Goal: Communication & Community: Ask a question

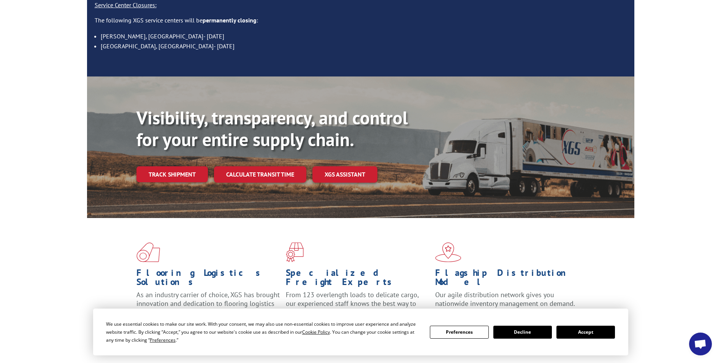
scroll to position [114, 0]
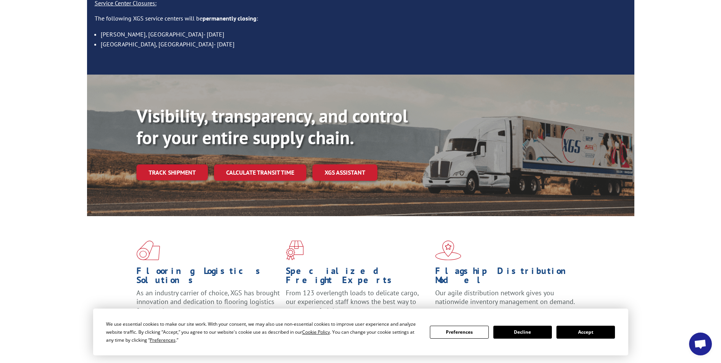
click at [179, 164] on link "Track shipment" at bounding box center [171, 172] width 71 height 16
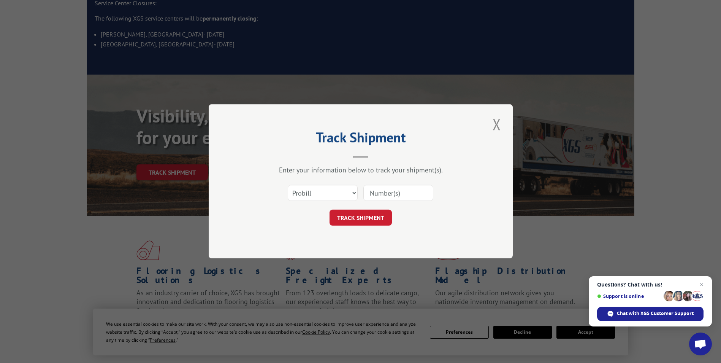
click at [390, 192] on input at bounding box center [398, 193] width 70 height 16
paste input "17536053"
type input "17536053"
click at [377, 218] on button "TRACK SHIPMENT" at bounding box center [361, 218] width 62 height 16
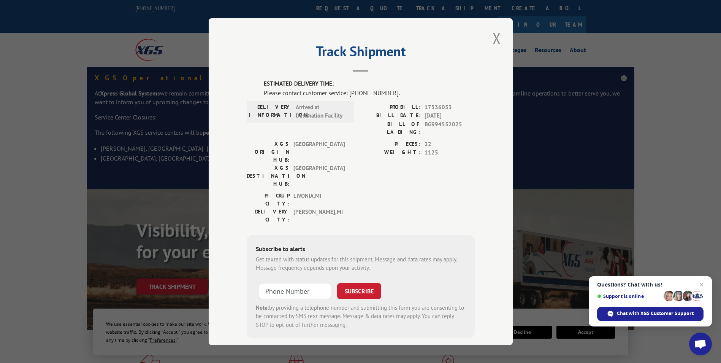
scroll to position [1, 0]
click at [495, 38] on button "Close modal" at bounding box center [496, 37] width 13 height 21
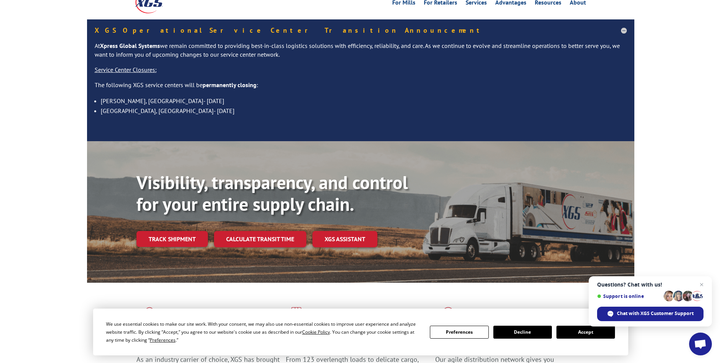
scroll to position [0, 0]
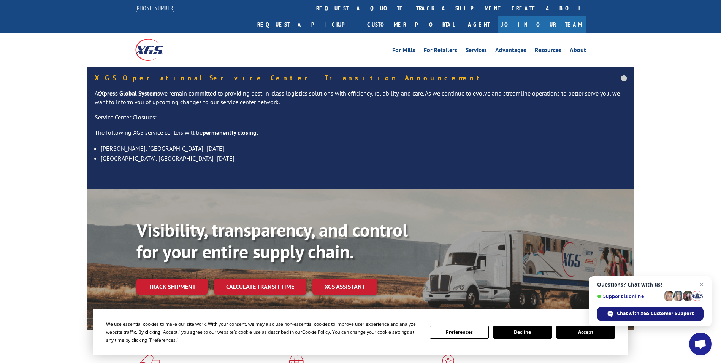
click at [681, 313] on span "Chat with XGS Customer Support" at bounding box center [655, 313] width 77 height 7
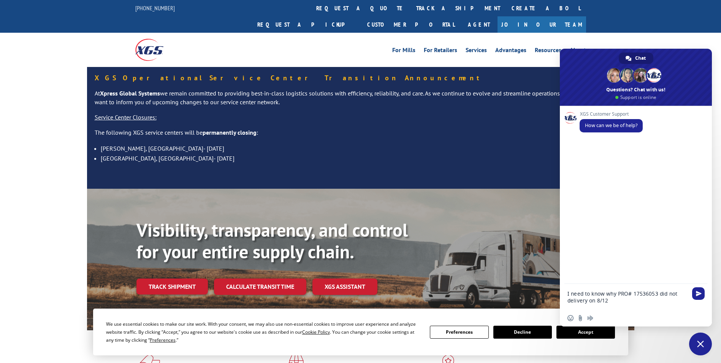
type textarea "I need to know why PRO# 17536053 did not delivery on 8/12?"
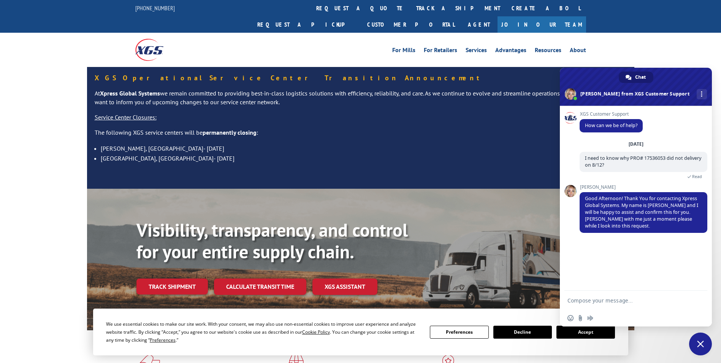
click at [609, 305] on textarea "Compose your message..." at bounding box center [629, 299] width 122 height 19
type textarea "Thank you."
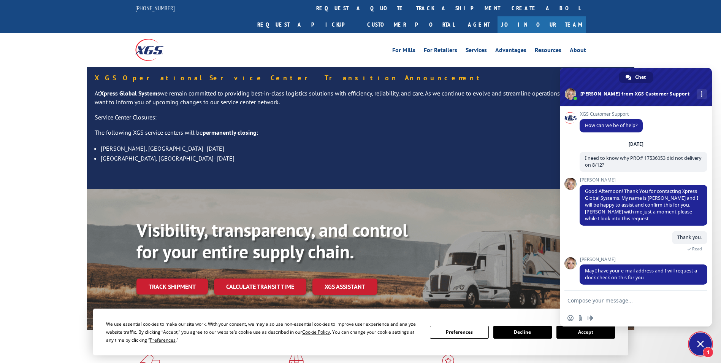
scroll to position [2, 0]
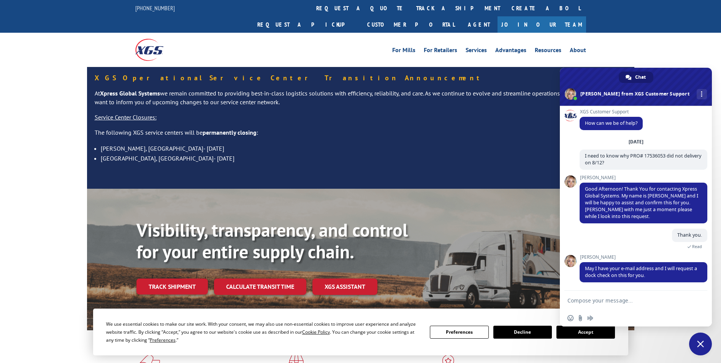
click at [622, 300] on textarea "Compose your message..." at bounding box center [630, 299] width 125 height 19
paste textarea "[EMAIL_ADDRESS][DOMAIN_NAME]"
type textarea "yes please email this to the rep [PERSON_NAME] at [EMAIL_ADDRESS][DOMAIN_NAME]"
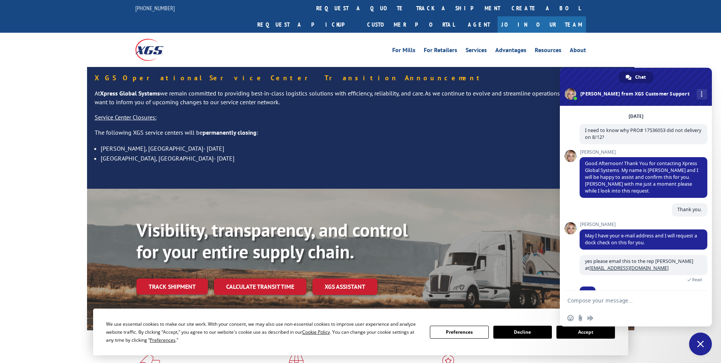
scroll to position [43, 0]
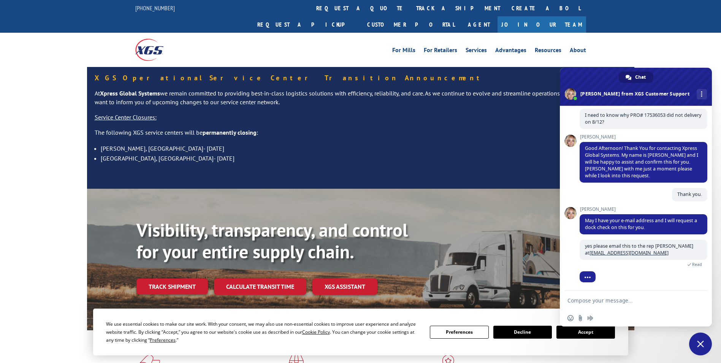
click at [634, 301] on textarea "Compose your message..." at bounding box center [630, 299] width 125 height 19
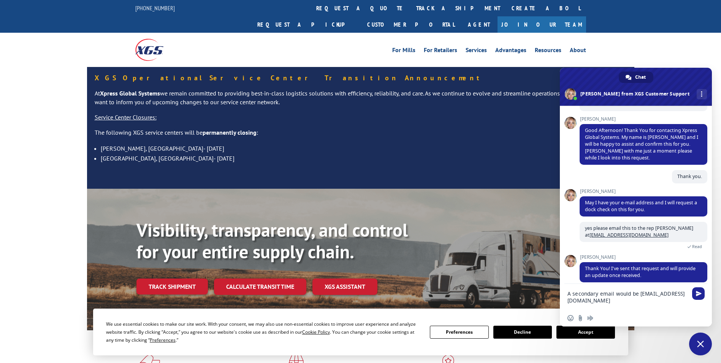
type textarea "A secondary email would be [EMAIL_ADDRESS][DOMAIN_NAME]"
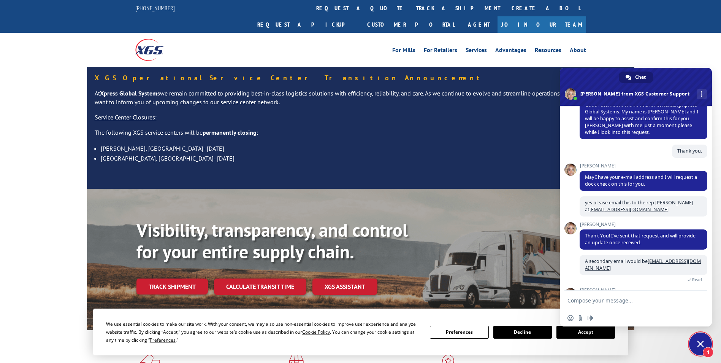
scroll to position [113, 0]
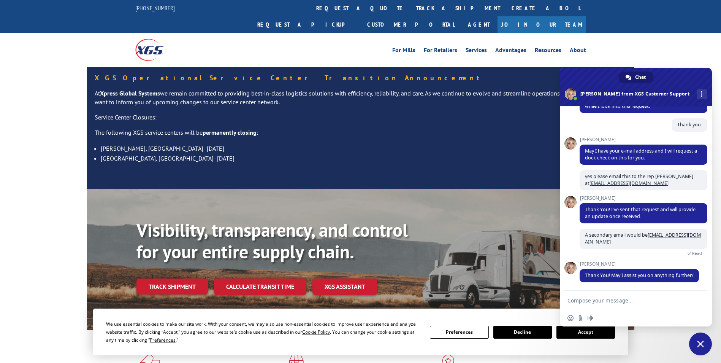
click at [623, 300] on textarea "Compose your message..." at bounding box center [630, 299] width 125 height 19
type textarea "That will be it thank you."
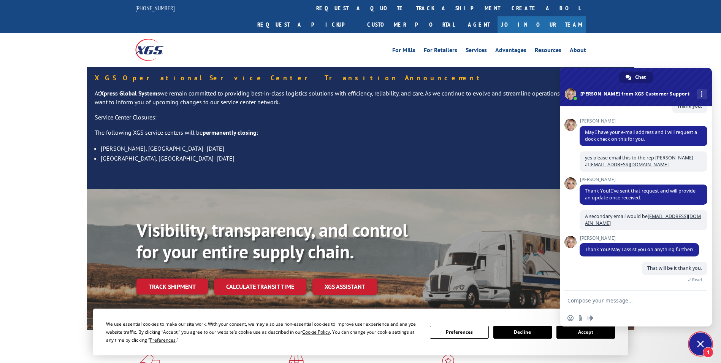
scroll to position [208, 0]
